Goal: Task Accomplishment & Management: Manage account settings

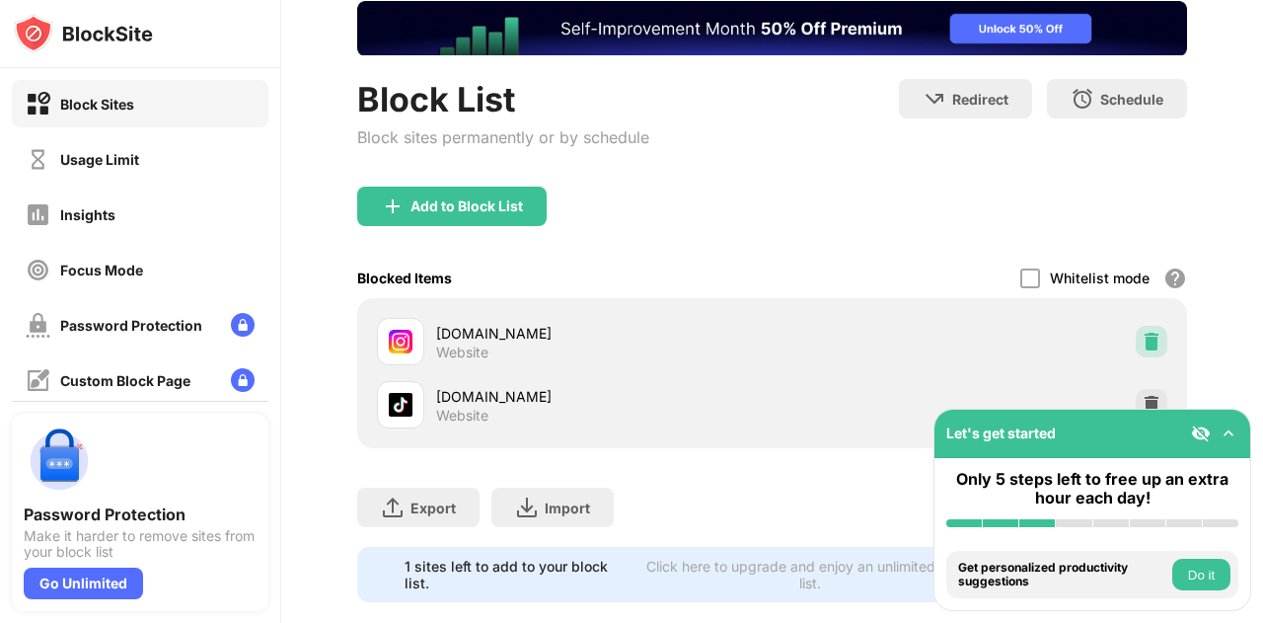
click at [1142, 342] on img at bounding box center [1152, 342] width 20 height 20
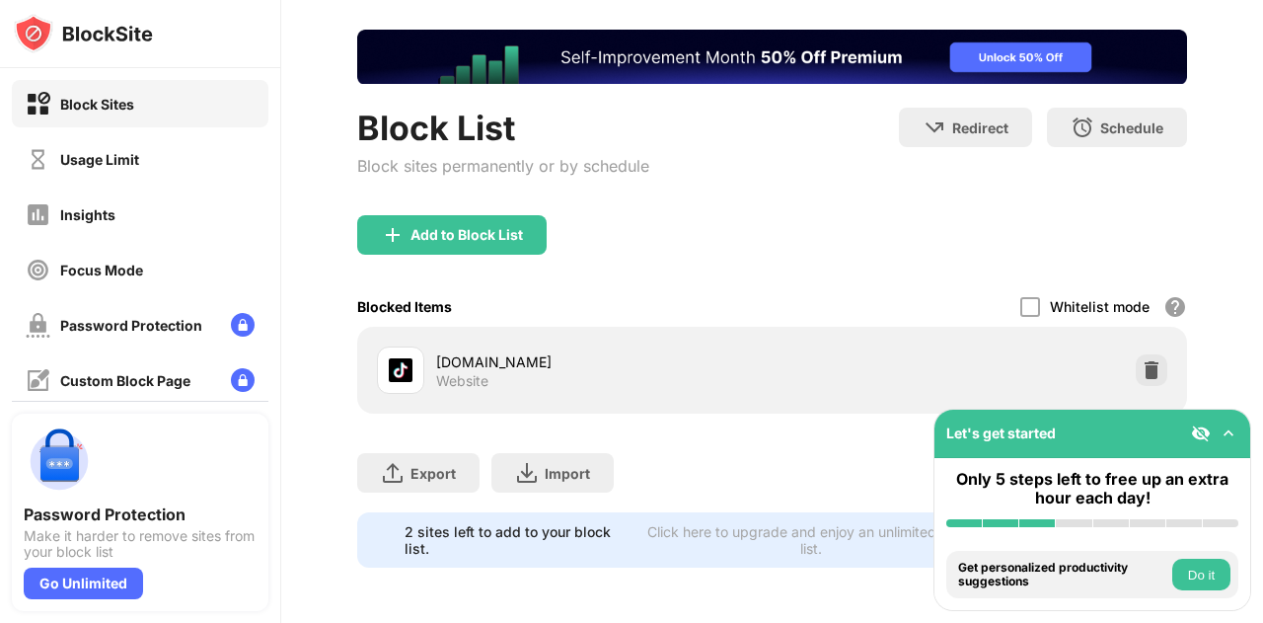
scroll to position [107, 0]
click at [515, 227] on div "Add to Block List" at bounding box center [467, 235] width 112 height 16
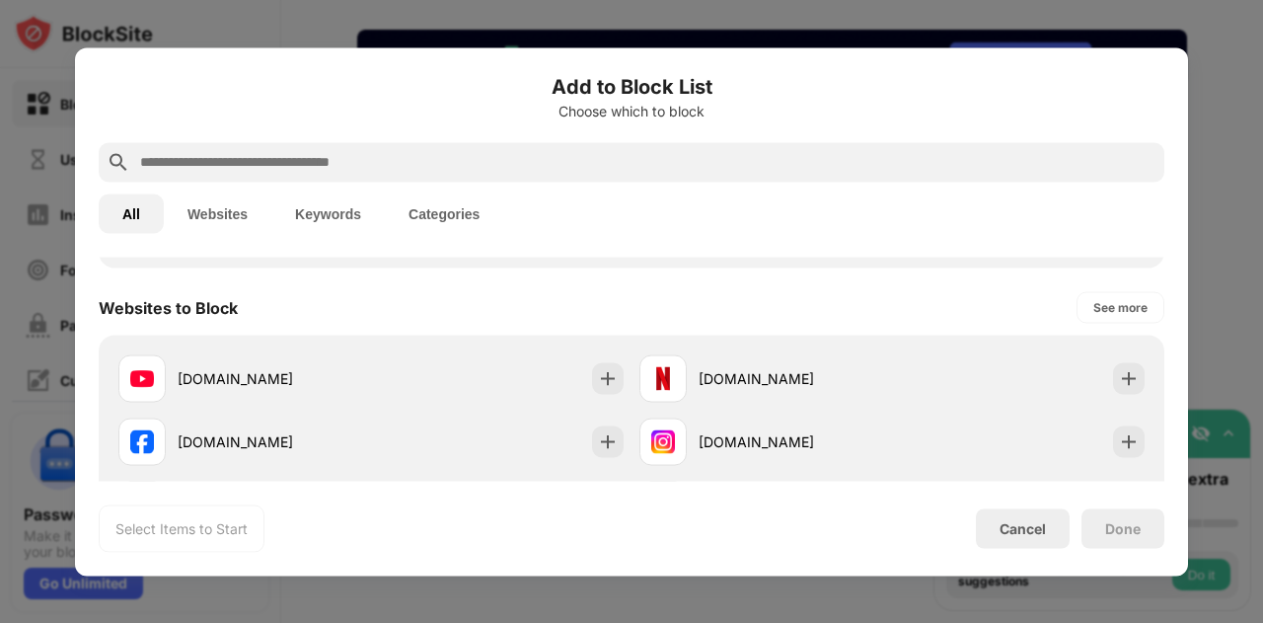
scroll to position [327, 0]
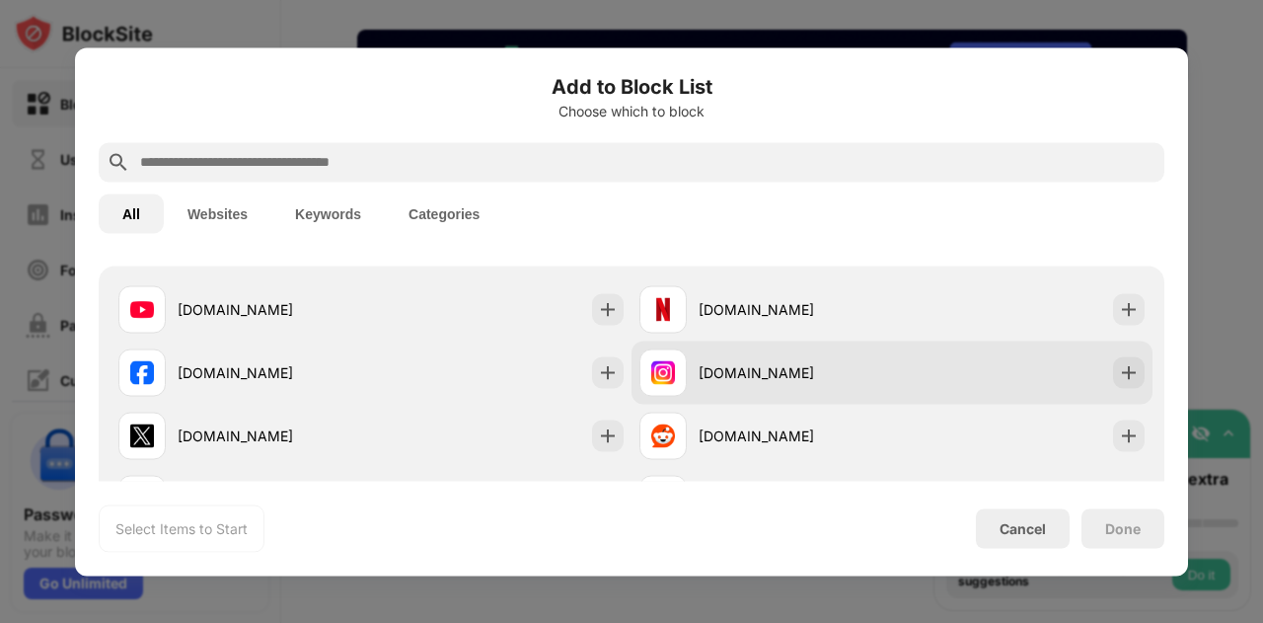
click at [902, 366] on div "instagram.com" at bounding box center [892, 371] width 521 height 63
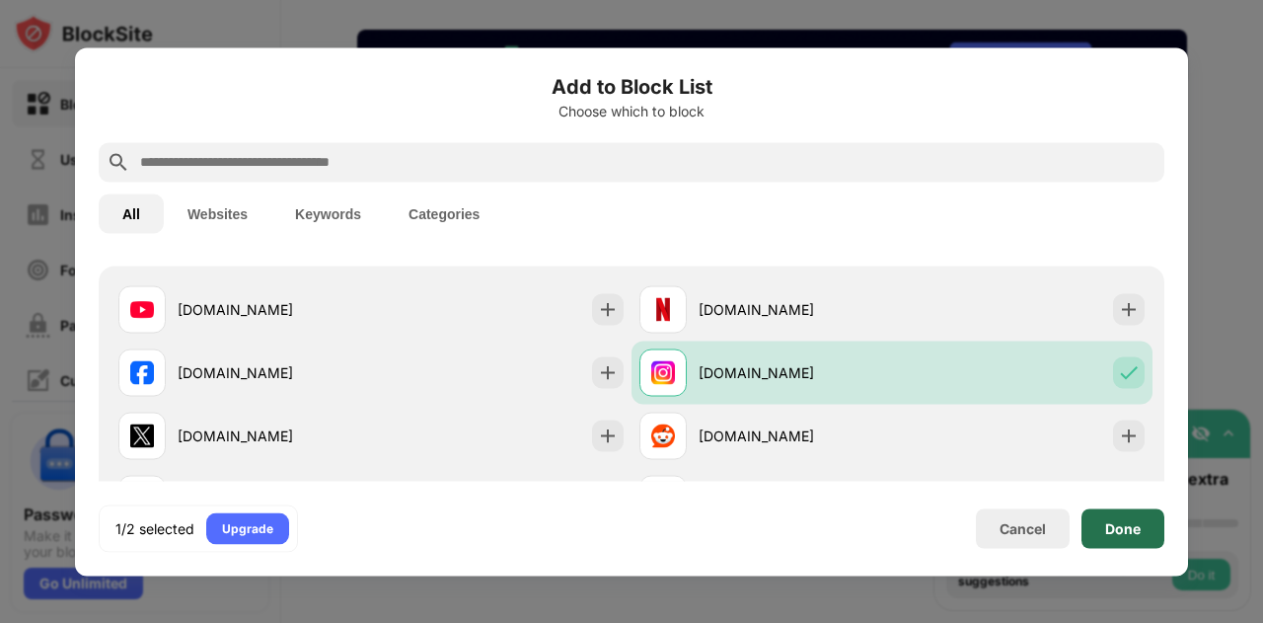
click at [1152, 531] on div "Done" at bounding box center [1123, 527] width 83 height 39
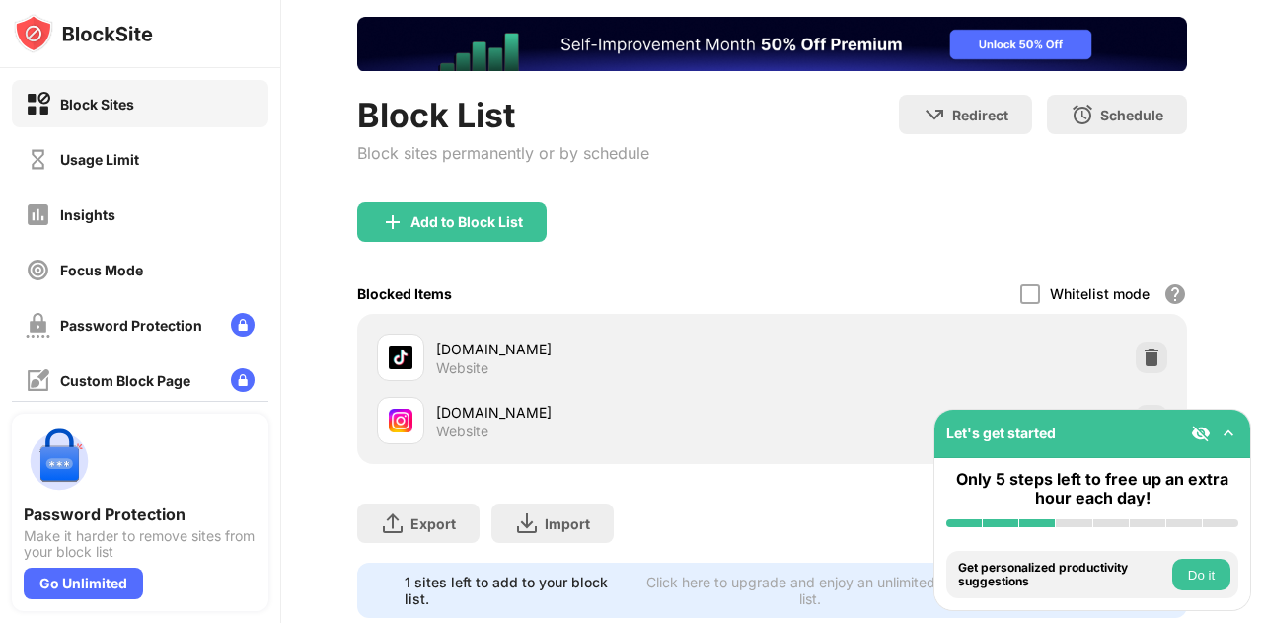
scroll to position [122, 0]
